Goal: Navigation & Orientation: Find specific page/section

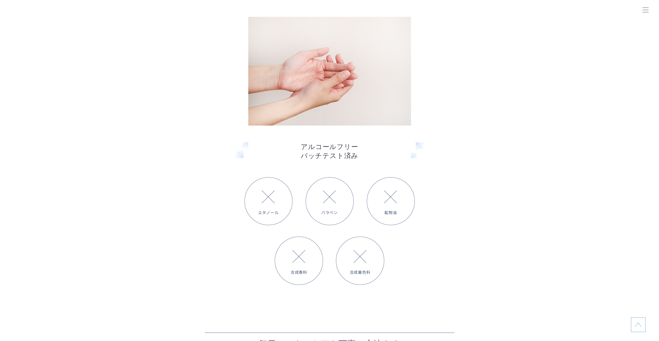
scroll to position [1825, 0]
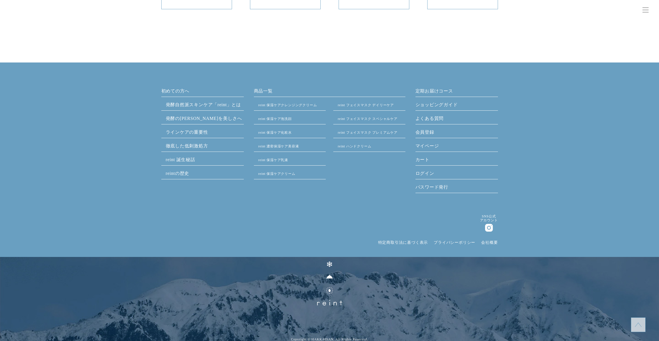
scroll to position [2824, 0]
click at [575, 210] on div "初めての方へ 発酵⾃然派スキンケア「reint」とは 発酵の知恵を美しさへ ラインケアの重要性 徹底した低刺激処方 reint 誕生秘話 reintの歴史 商…" at bounding box center [329, 215] width 659 height 255
click at [490, 241] on link "会社概要" at bounding box center [489, 243] width 17 height 4
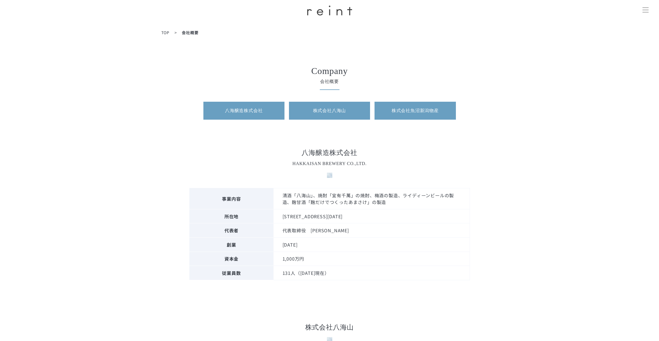
click at [423, 105] on link "株式会社 魚沼新潟物産" at bounding box center [415, 111] width 81 height 18
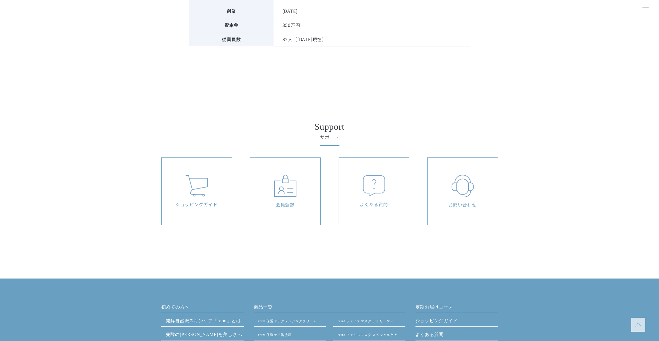
scroll to position [563, 0]
